Goal: Transaction & Acquisition: Obtain resource

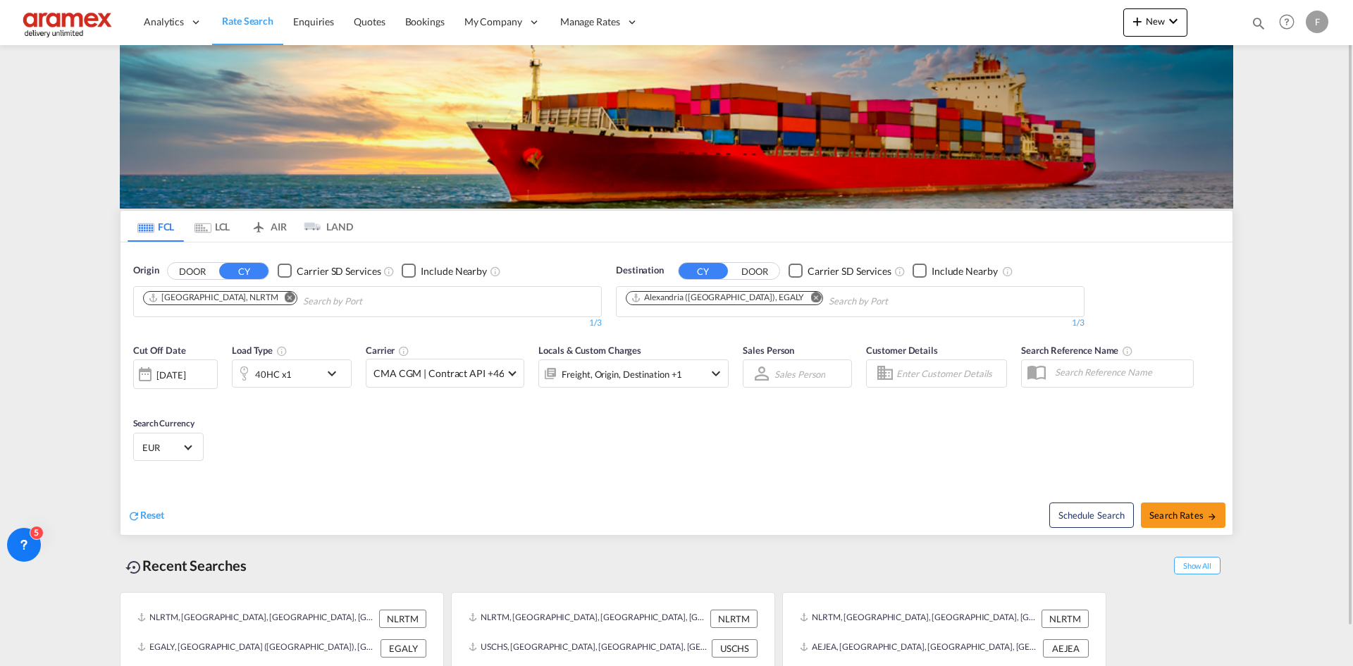
click at [811, 295] on md-icon "Remove" at bounding box center [816, 297] width 11 height 11
click at [764, 301] on md-chips-wrap "Chips container with autocompletion. Enter the text area, type text to search, …" at bounding box center [695, 300] width 142 height 26
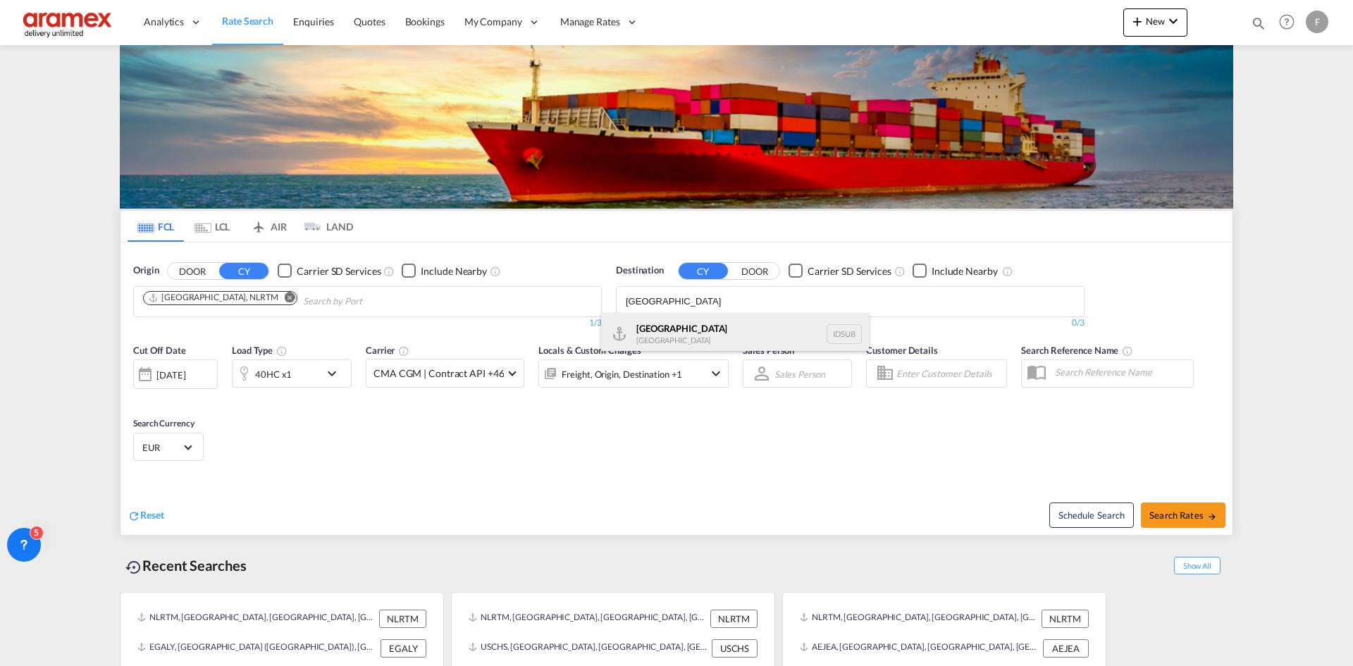
type input "[GEOGRAPHIC_DATA]"
click at [711, 318] on div "[GEOGRAPHIC_DATA] [GEOGRAPHIC_DATA] IDSUB" at bounding box center [735, 334] width 268 height 42
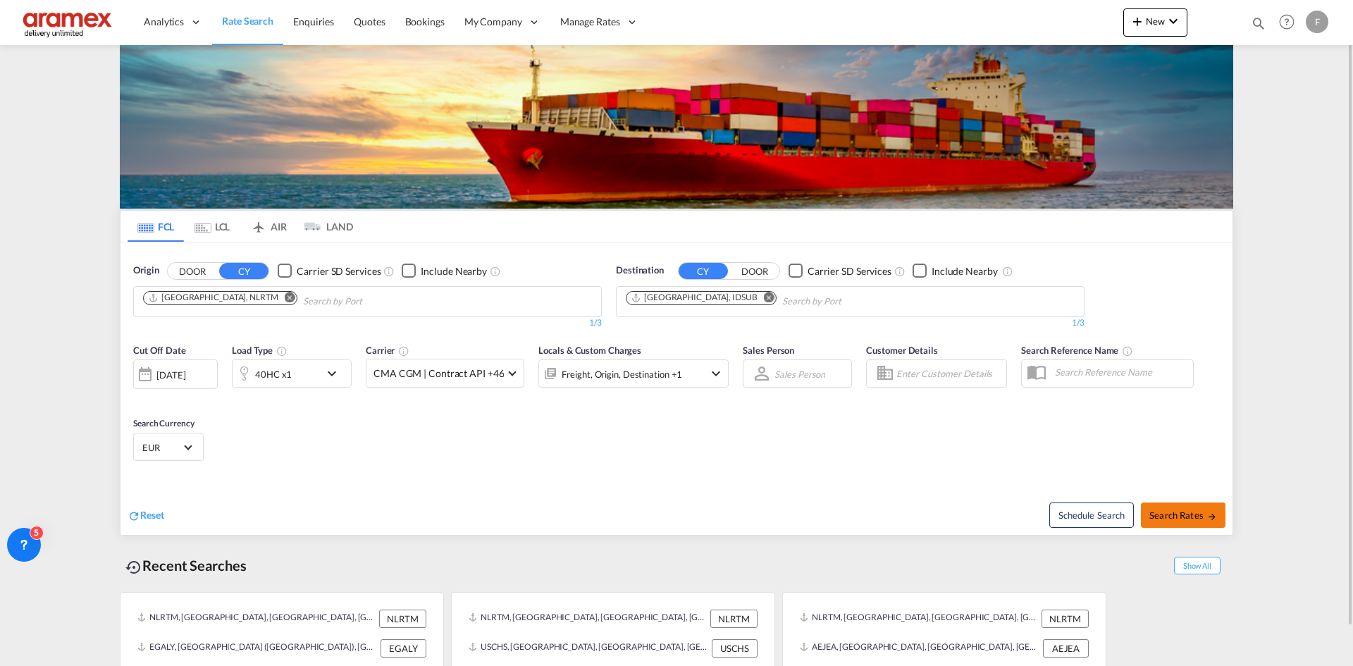
click at [893, 505] on button "Search Rates" at bounding box center [1183, 515] width 85 height 25
type input "NLRTM to IDSUB / [DATE]"
